Goal: Navigation & Orientation: Find specific page/section

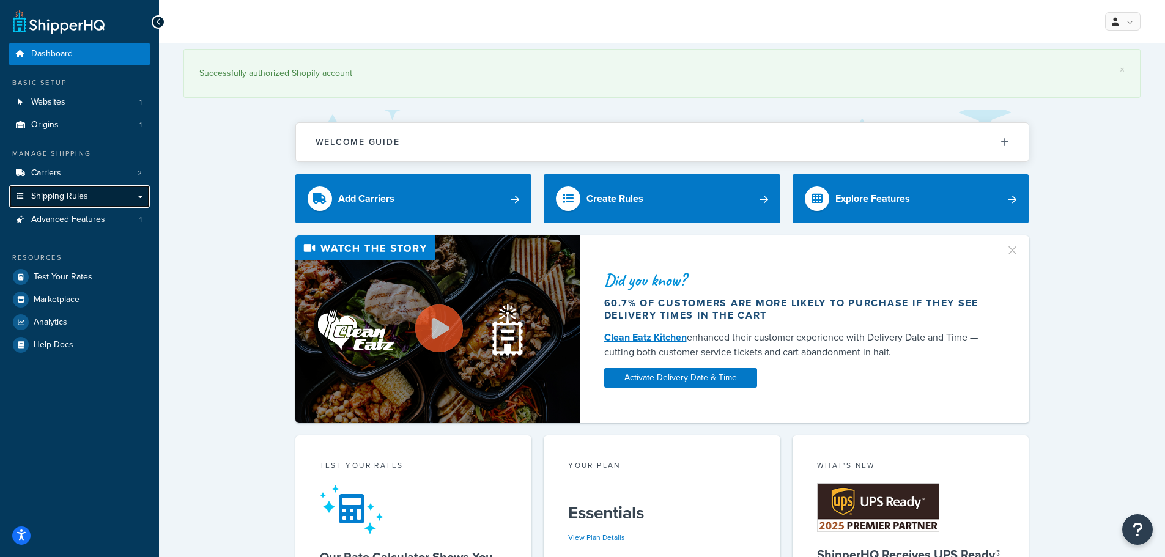
click at [103, 194] on link "Shipping Rules" at bounding box center [79, 196] width 141 height 23
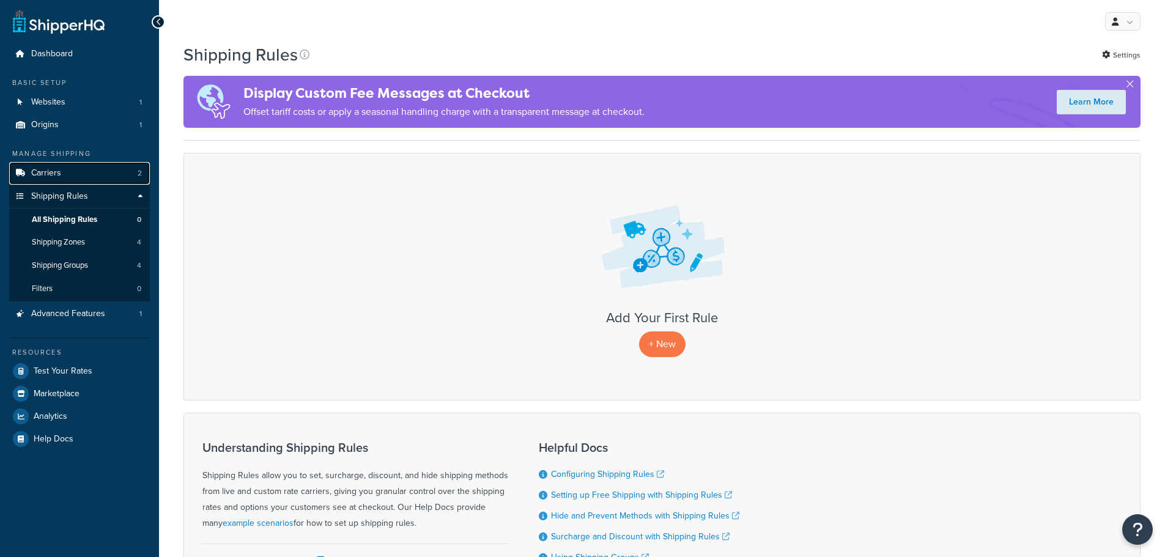
click at [74, 163] on link "Carriers 2" at bounding box center [79, 173] width 141 height 23
